Goal: Information Seeking & Learning: Learn about a topic

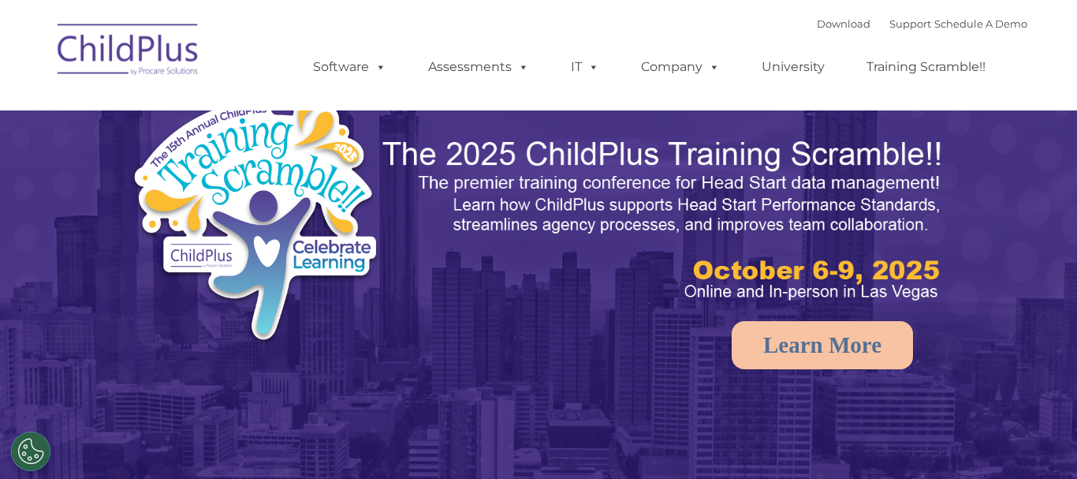
type input ""
select select "MEDIUM"
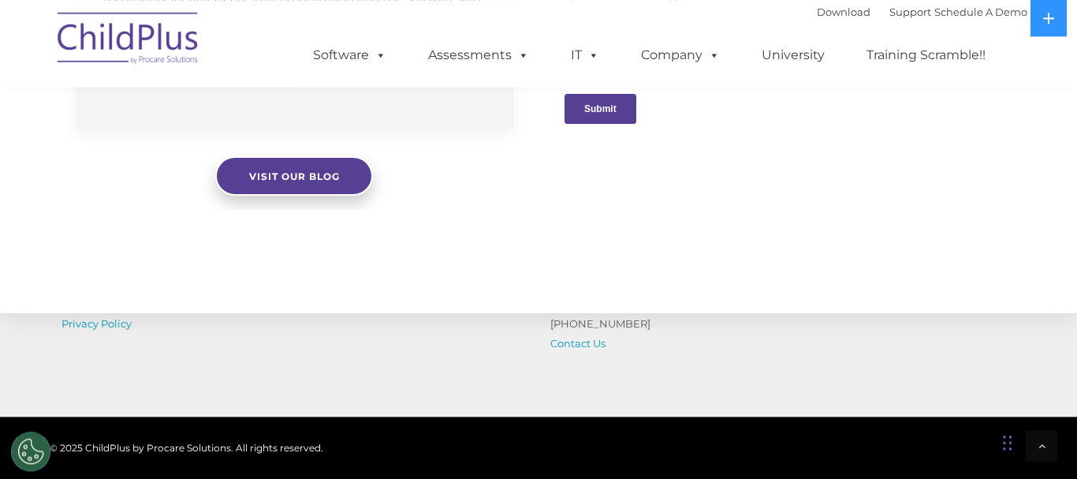
scroll to position [1707, 0]
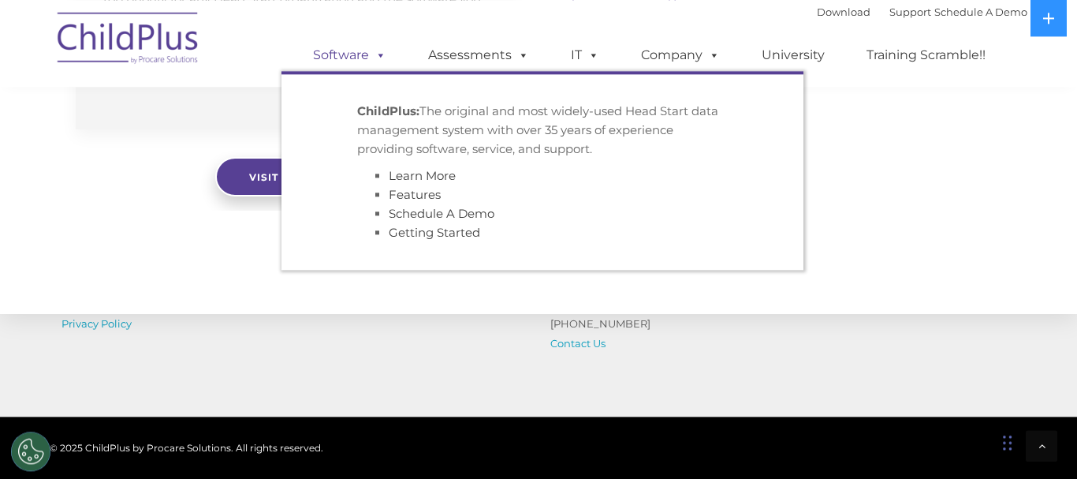
click at [374, 54] on span at bounding box center [377, 54] width 17 height 15
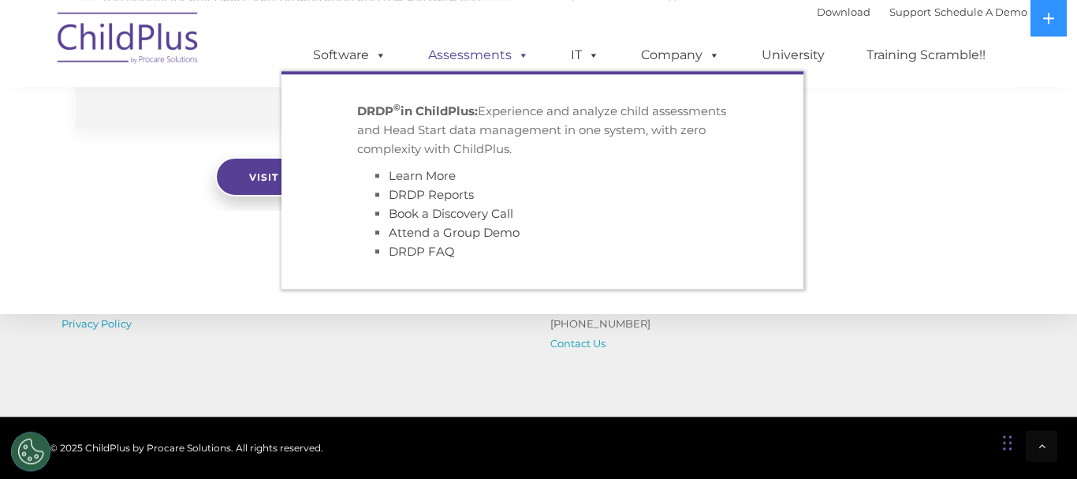
click at [464, 51] on link "Assessments" at bounding box center [478, 55] width 132 height 32
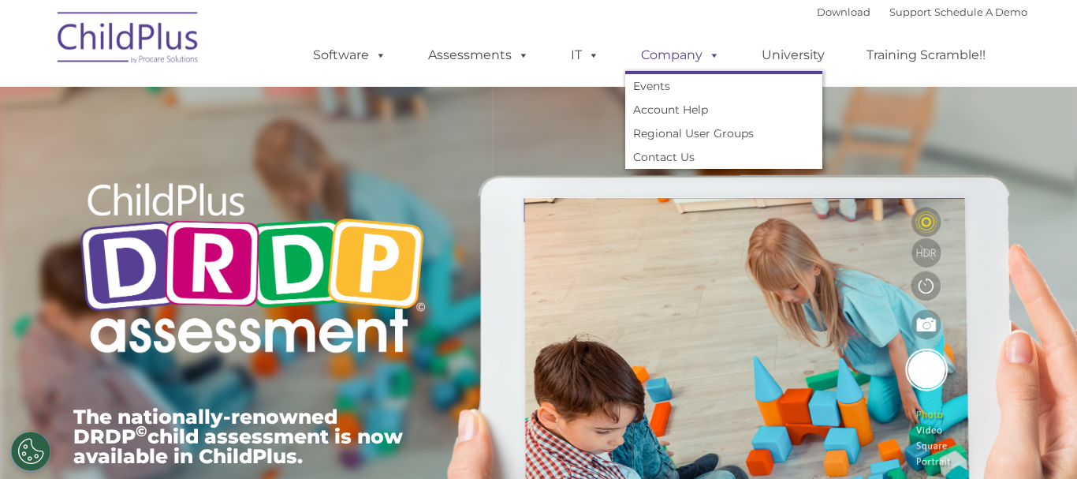
click at [671, 61] on link "Company" at bounding box center [680, 55] width 110 height 32
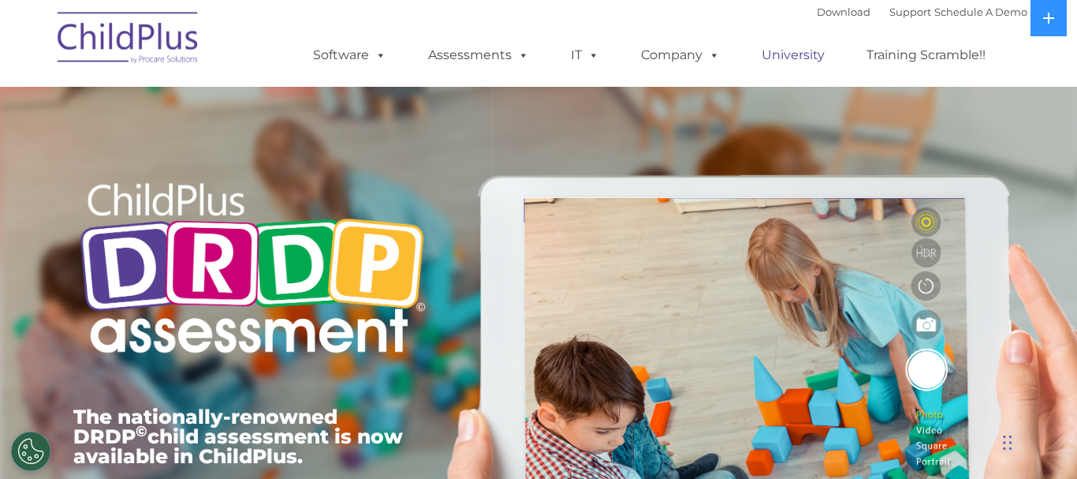
click at [789, 58] on link "University" at bounding box center [793, 55] width 95 height 32
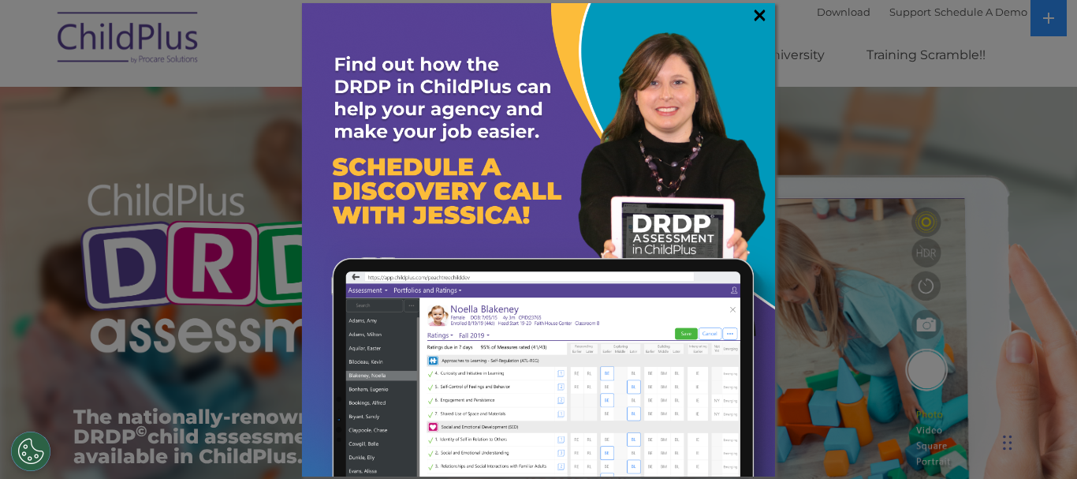
click at [759, 21] on link "×" at bounding box center [760, 15] width 18 height 16
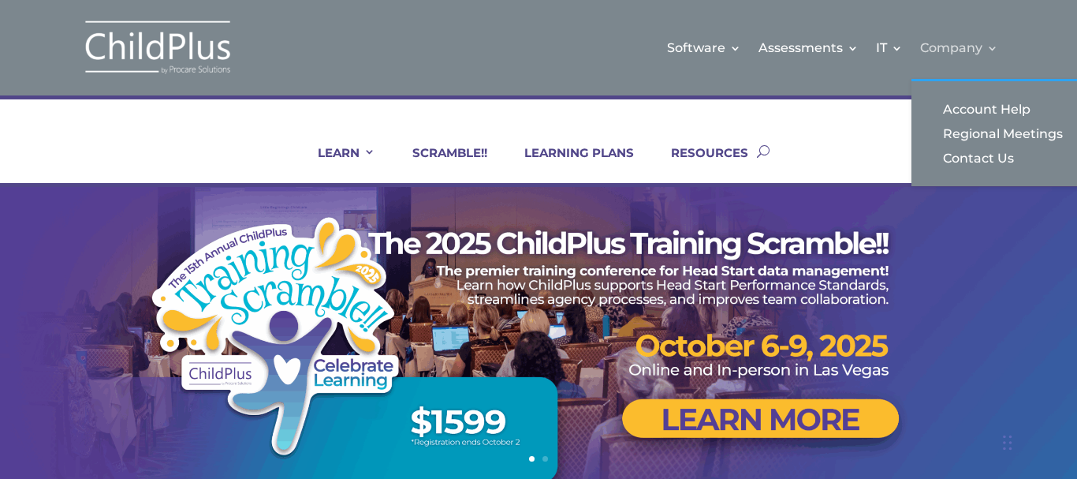
click at [985, 43] on link "Company" at bounding box center [959, 48] width 78 height 64
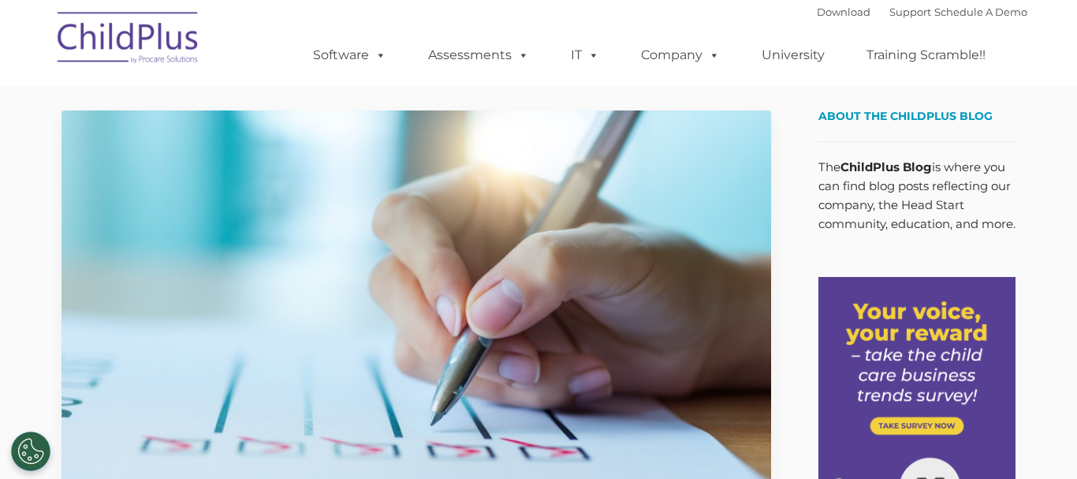
type input ""
